Goal: Task Accomplishment & Management: Manage account settings

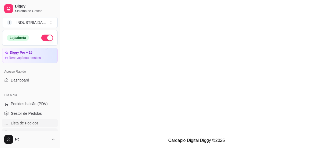
click at [39, 129] on link "Salão / Mesas" at bounding box center [30, 133] width 56 height 9
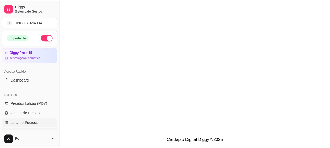
scroll to position [73, 0]
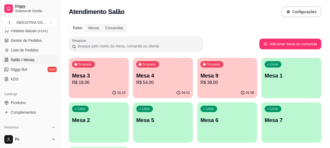
click at [152, 74] on p "Mesa 4" at bounding box center [162, 76] width 53 height 8
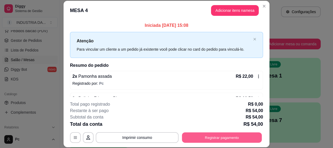
click at [207, 138] on button "Registrar pagamento" at bounding box center [222, 138] width 80 height 10
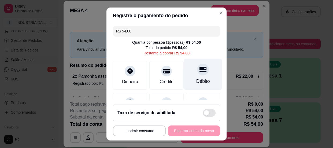
click at [200, 72] on icon at bounding box center [203, 69] width 7 height 5
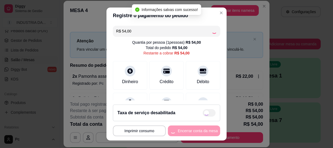
type input "R$ 0,00"
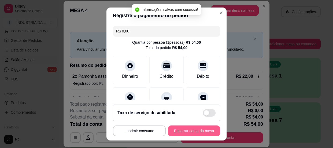
click at [198, 133] on button "Encerrar conta da mesa" at bounding box center [194, 131] width 52 height 11
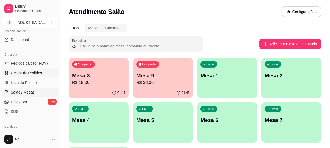
scroll to position [0, 0]
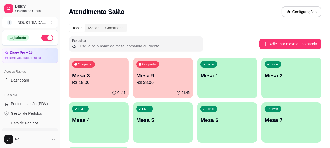
click at [42, 39] on button "button" at bounding box center [47, 38] width 12 height 6
click at [42, 39] on div "Loja aberta" at bounding box center [30, 38] width 46 height 6
click at [95, 64] on div "Ocupada Mesa 3 R$ 18,00" at bounding box center [99, 73] width 60 height 30
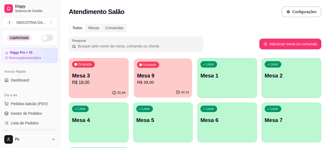
click at [168, 82] on p "R$ 38,00" at bounding box center [163, 82] width 52 height 6
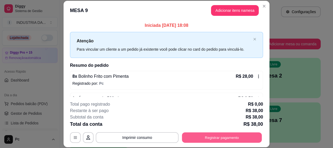
click at [233, 134] on button "Registrar pagamento" at bounding box center [222, 138] width 80 height 10
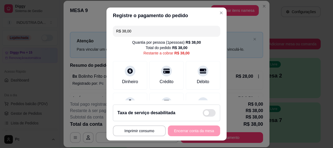
click at [198, 61] on div "Débito" at bounding box center [203, 75] width 34 height 28
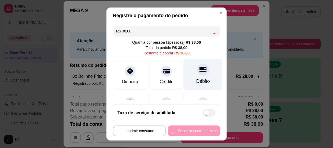
click at [204, 71] on div "Débito" at bounding box center [203, 74] width 38 height 31
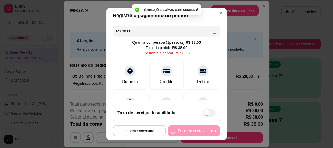
type input "R$ 0,00"
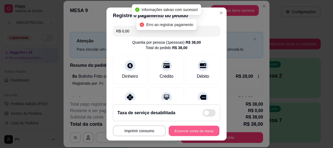
click at [191, 133] on button "Encerrar conta da mesa" at bounding box center [194, 131] width 51 height 10
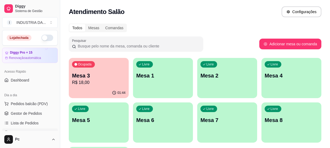
click at [81, 59] on div "Ocupada Mesa 3 R$ 18,00" at bounding box center [99, 73] width 60 height 30
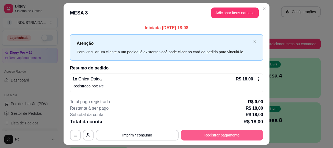
click at [195, 132] on button "Registrar pagamento" at bounding box center [222, 135] width 82 height 11
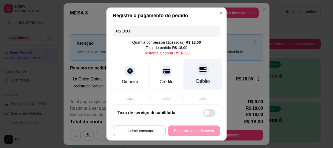
click at [196, 80] on div "Débito" at bounding box center [203, 81] width 14 height 7
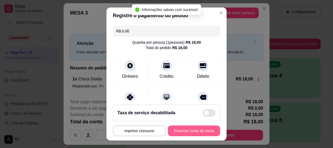
type input "R$ 0,00"
click at [180, 131] on button "Encerrar conta da mesa" at bounding box center [194, 131] width 52 height 11
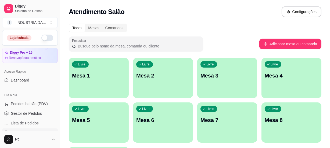
click at [164, 32] on div "Todos Mesas Comandas Pesquisar Adicionar mesa ou comanda Livre Mesa 1 Livre Mes…" at bounding box center [194, 106] width 269 height 173
click at [203, 34] on div "Todos Mesas Comandas Pesquisar Adicionar mesa ou comanda Livre Mesa 1 Livre Mes…" at bounding box center [194, 106] width 269 height 173
